Goal: Check status: Check status

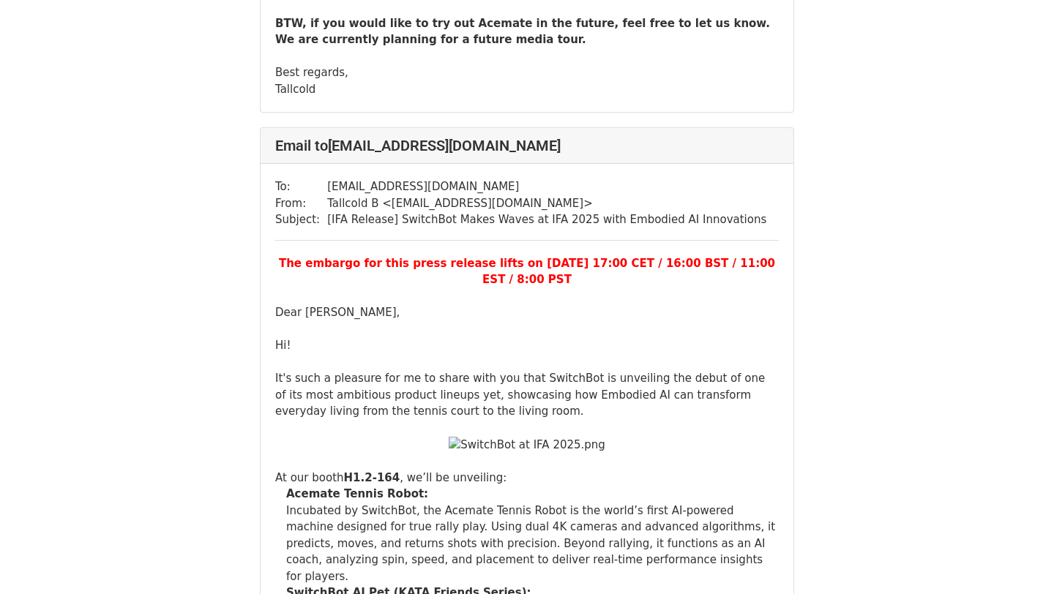
scroll to position [17586, 0]
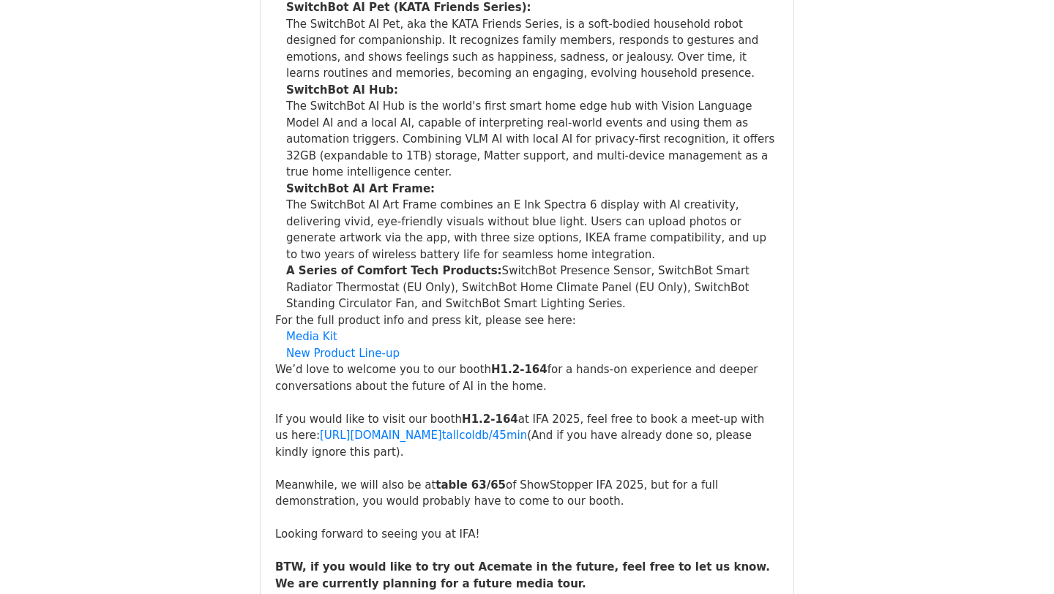
scroll to position [855, 0]
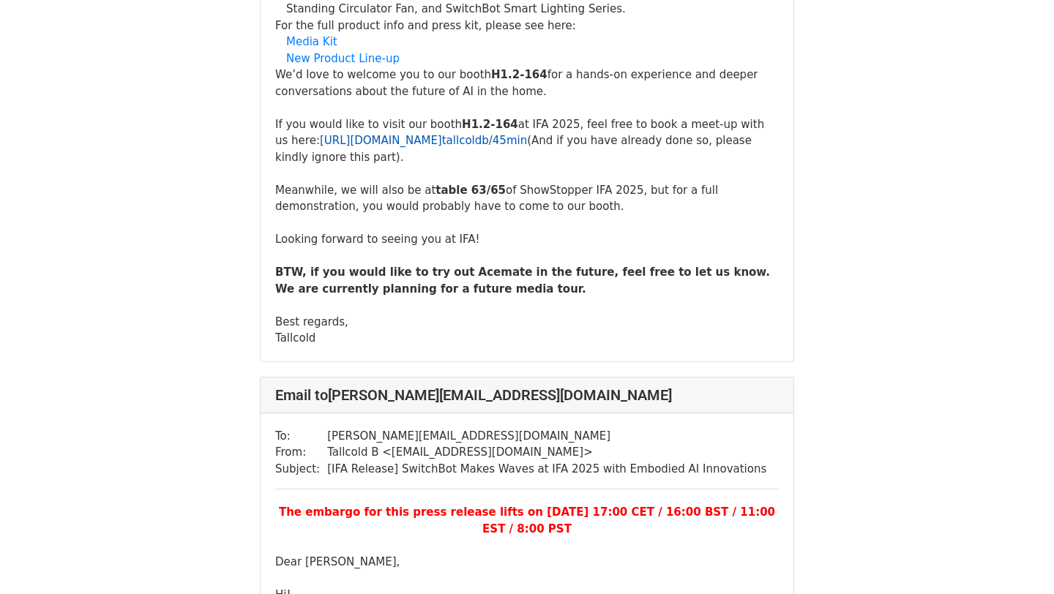
click at [368, 147] on link "https://calendly.com/ tallcoldb/45min" at bounding box center [423, 140] width 207 height 13
click at [367, 65] on link "New Product Line-up" at bounding box center [342, 58] width 113 height 13
click at [312, 48] on link "Media Kit" at bounding box center [311, 41] width 51 height 13
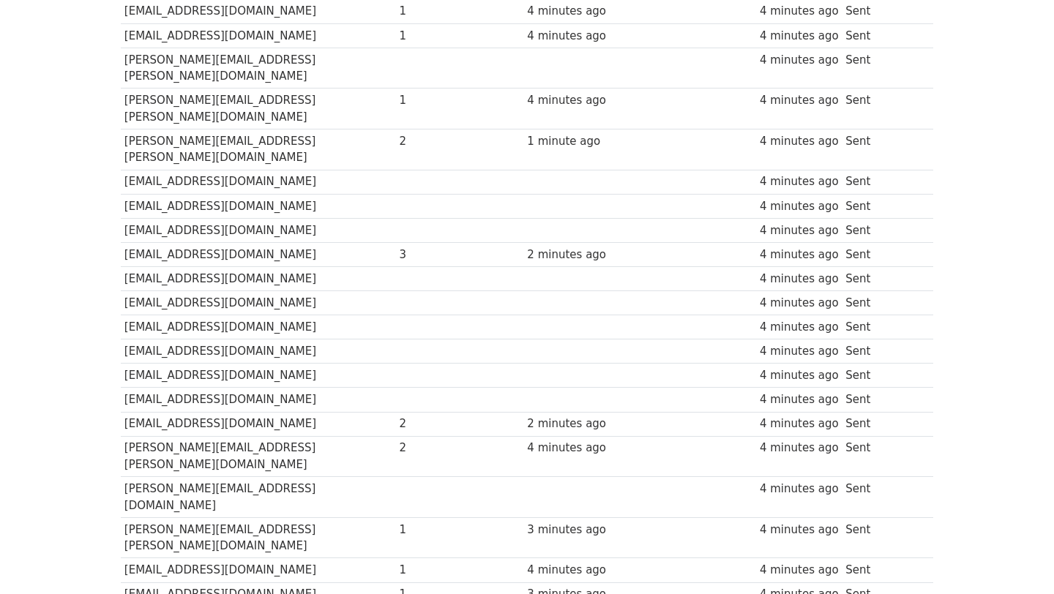
scroll to position [376, 0]
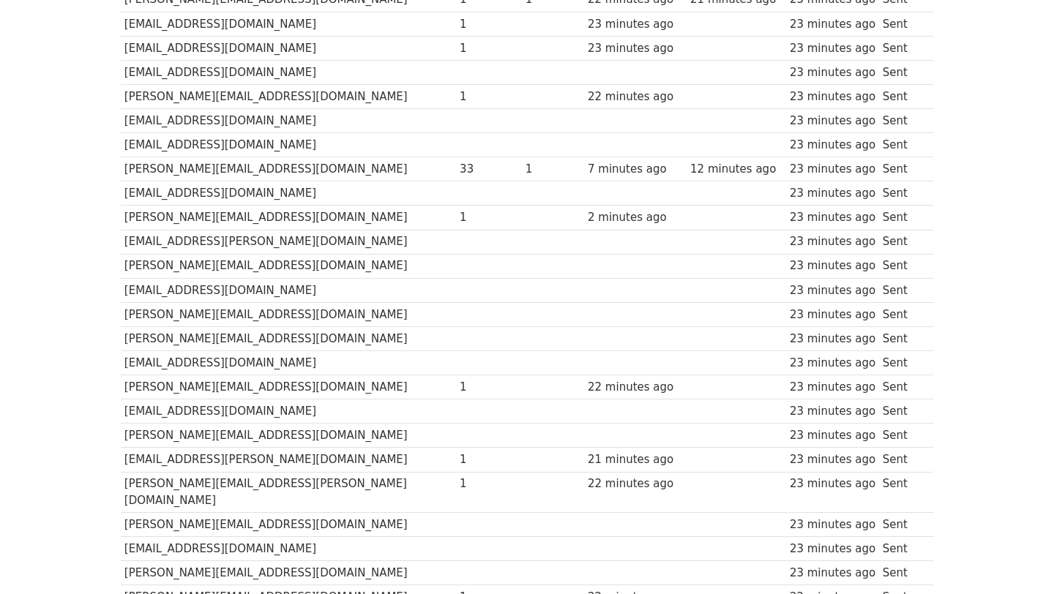
scroll to position [1267, 0]
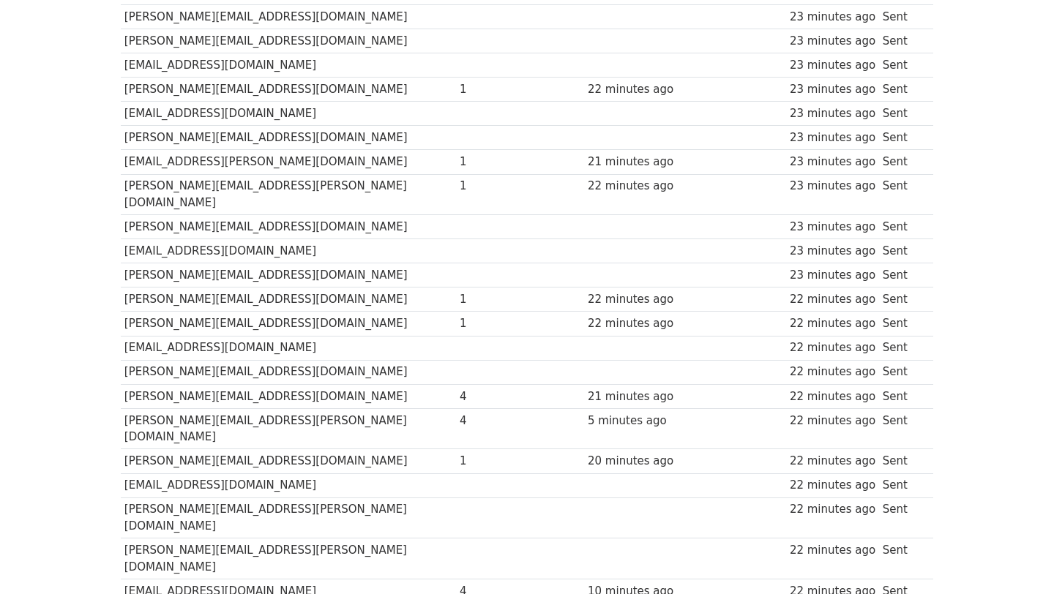
click at [460, 413] on div "4" at bounding box center [489, 421] width 59 height 17
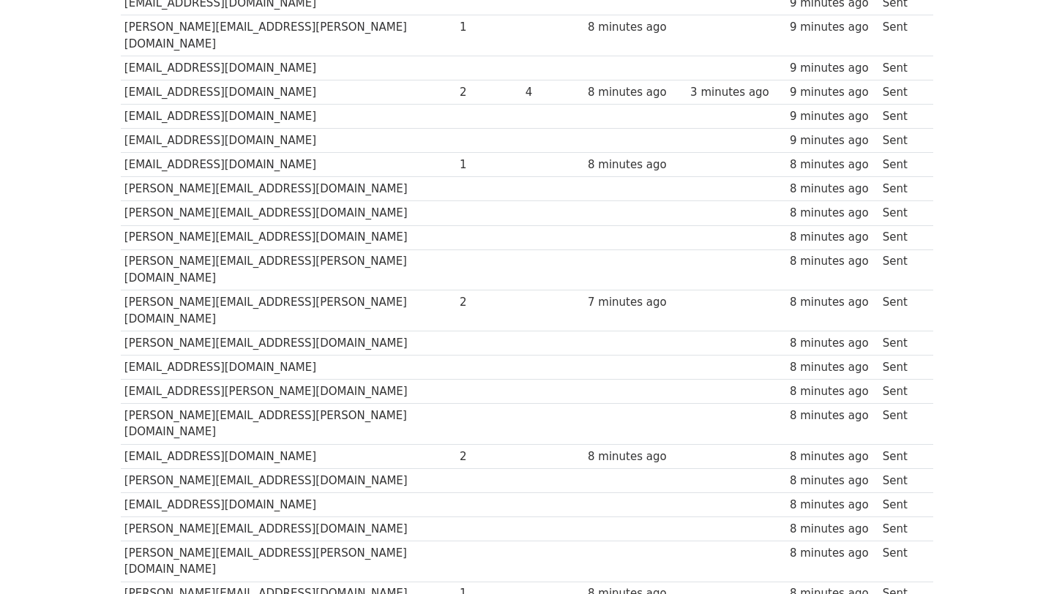
scroll to position [2323, 0]
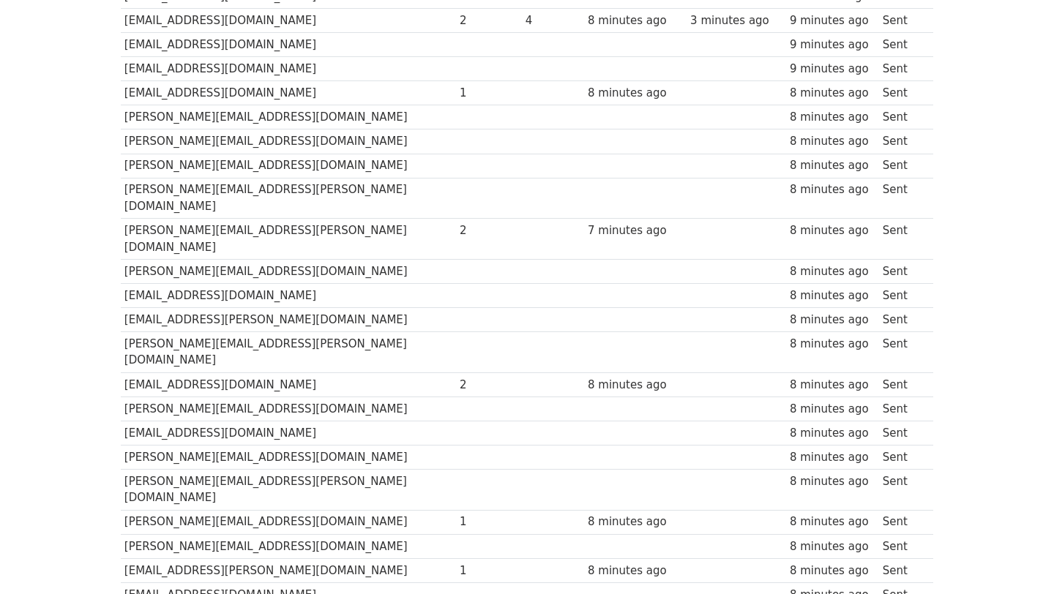
click at [460, 514] on div "1" at bounding box center [489, 522] width 59 height 17
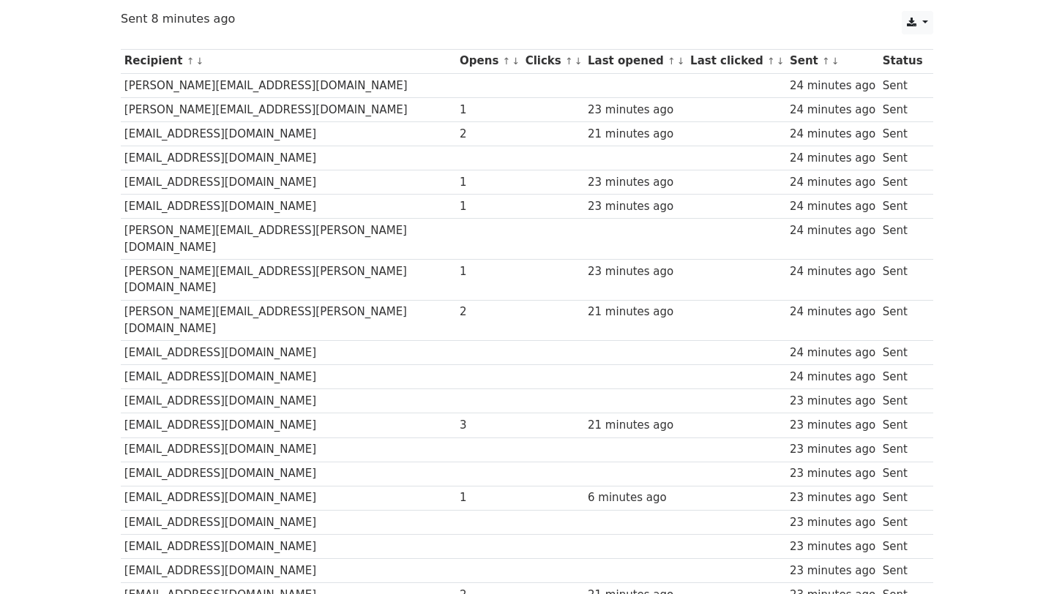
scroll to position [0, 0]
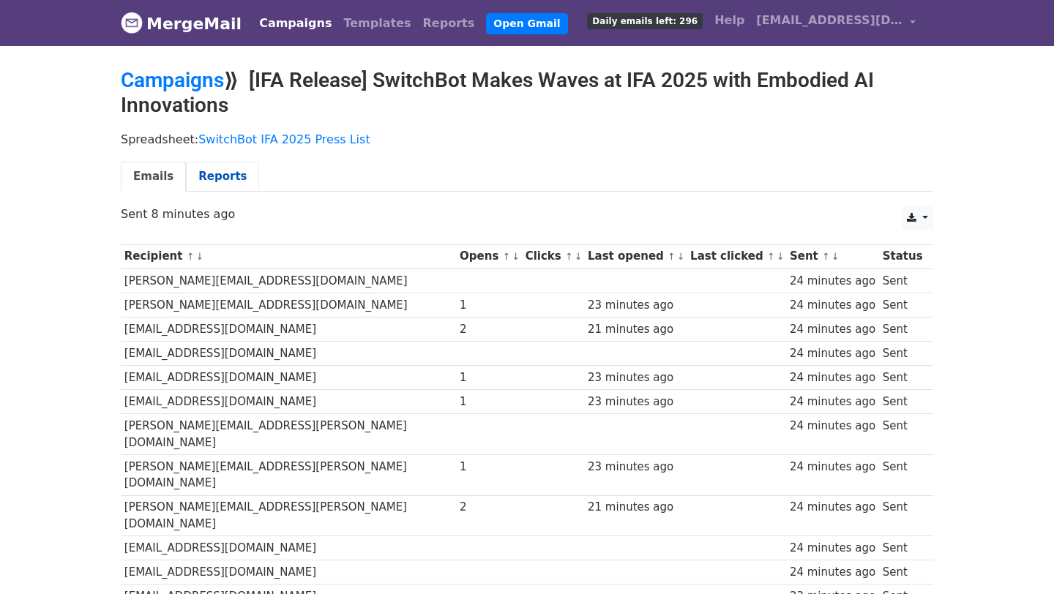
click at [216, 178] on link "Reports" at bounding box center [222, 177] width 73 height 30
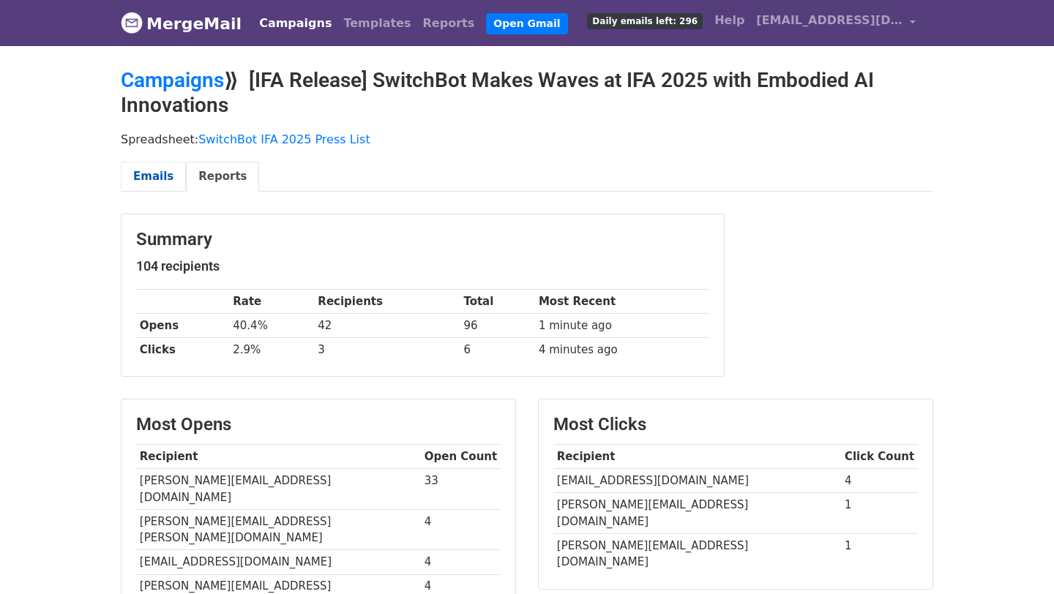
click at [160, 175] on link "Emails" at bounding box center [153, 177] width 65 height 30
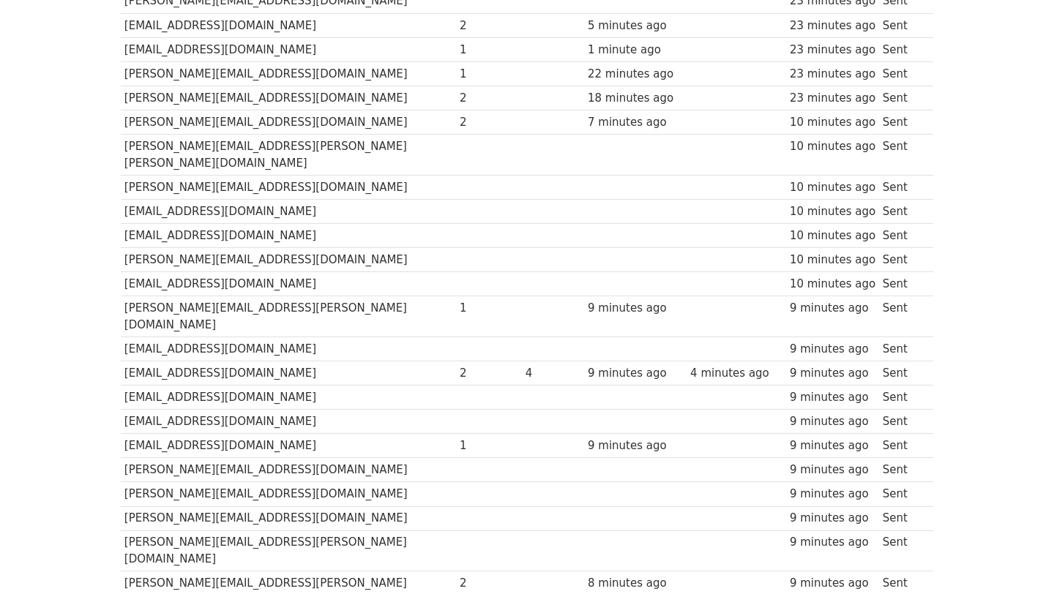
scroll to position [2323, 0]
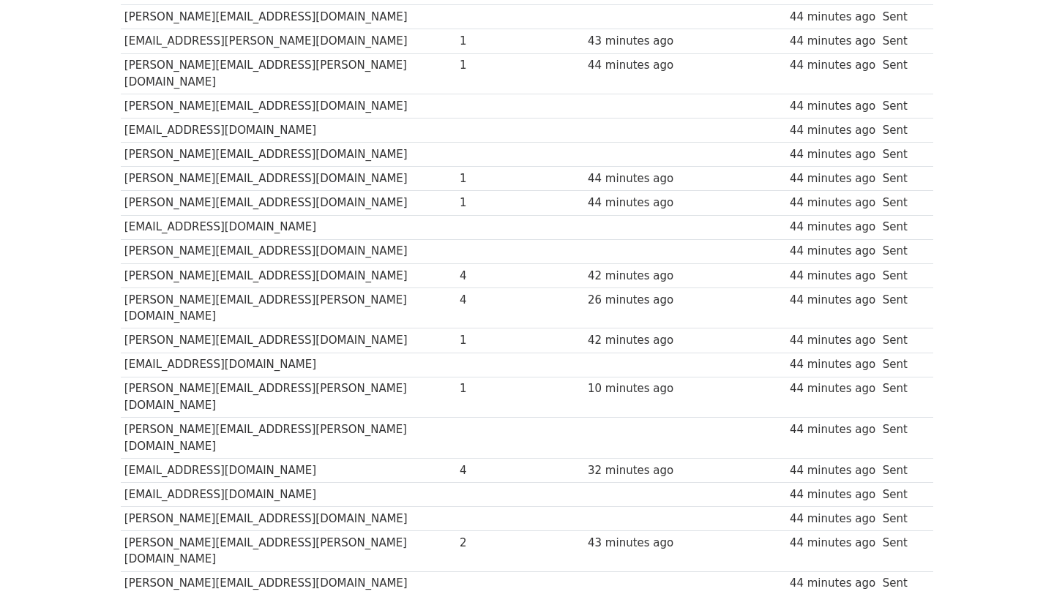
scroll to position [2323, 0]
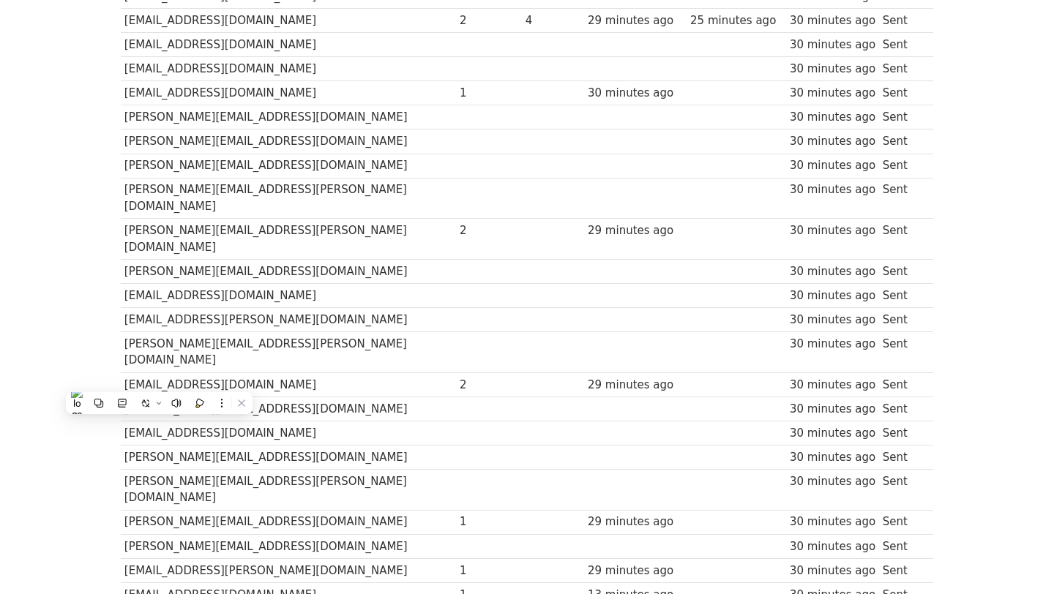
click at [456, 510] on td "1" at bounding box center [489, 522] width 66 height 24
click at [284, 421] on td "[EMAIL_ADDRESS][DOMAIN_NAME]" at bounding box center [288, 433] width 335 height 24
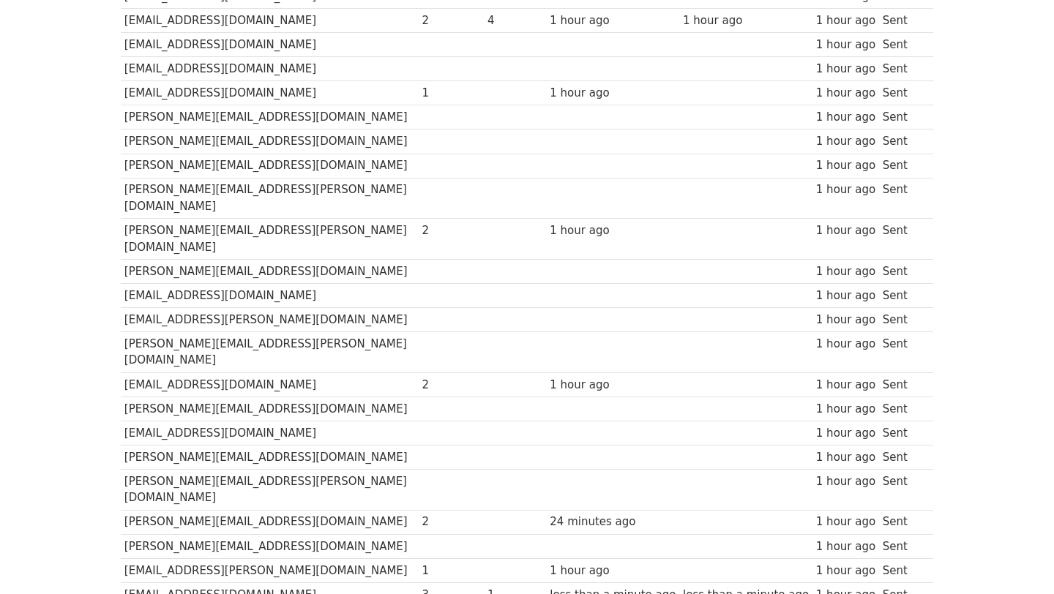
click at [484, 372] on td at bounding box center [515, 384] width 62 height 24
click at [188, 397] on td "[PERSON_NAME][EMAIL_ADDRESS][DOMAIN_NAME]" at bounding box center [270, 409] width 298 height 24
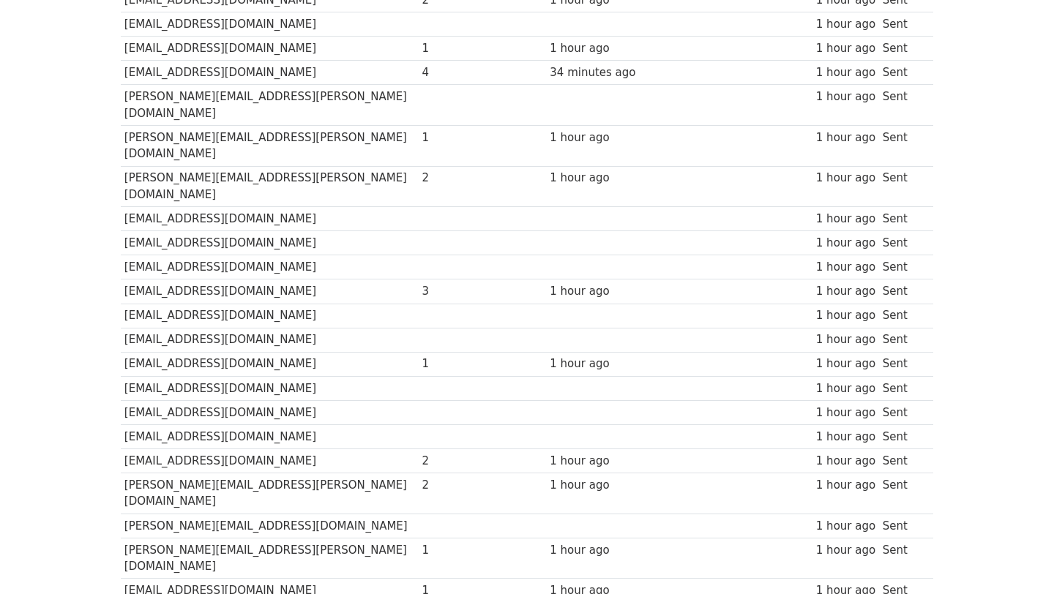
scroll to position [376, 0]
